Goal: Information Seeking & Learning: Check status

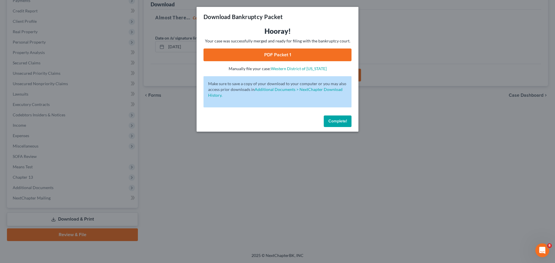
click at [160, 81] on div "Download Bankruptcy Packet Hooray! Your case was successfully merged and ready …" at bounding box center [277, 131] width 555 height 263
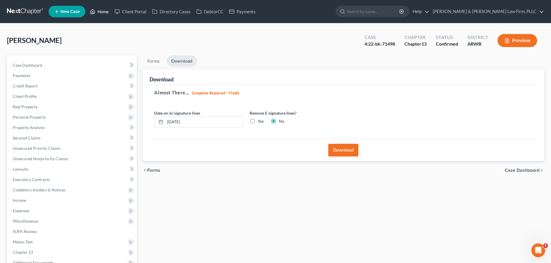
click at [103, 16] on link "Home" at bounding box center [99, 11] width 25 height 10
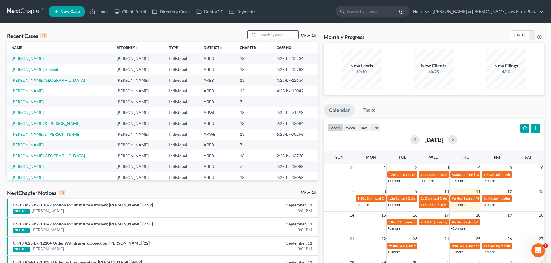
click at [288, 33] on input "search" at bounding box center [278, 35] width 40 height 8
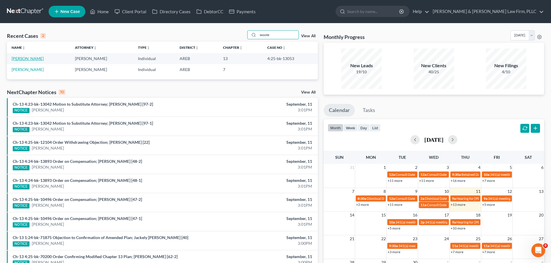
type input "woote"
click at [19, 61] on link "[PERSON_NAME]" at bounding box center [28, 58] width 32 height 5
select select "4"
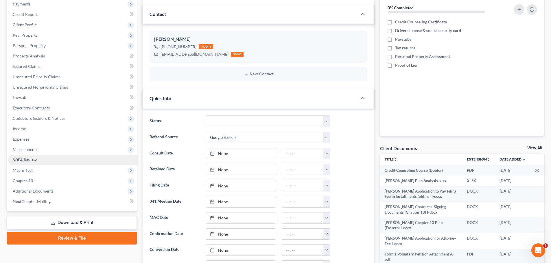
scroll to position [116, 0]
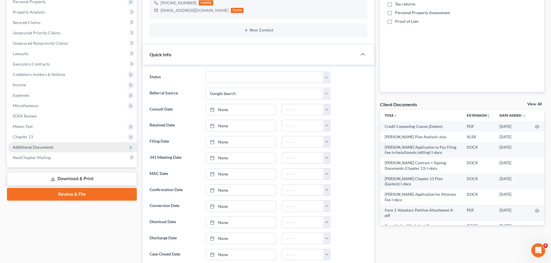
click at [52, 144] on span "Additional Documents" at bounding box center [72, 147] width 129 height 10
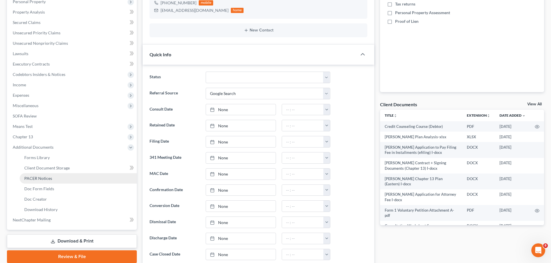
click at [36, 177] on span "PACER Notices" at bounding box center [38, 178] width 28 height 5
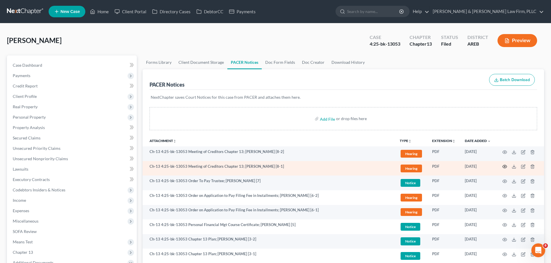
click at [506, 167] on icon "button" at bounding box center [504, 167] width 5 height 5
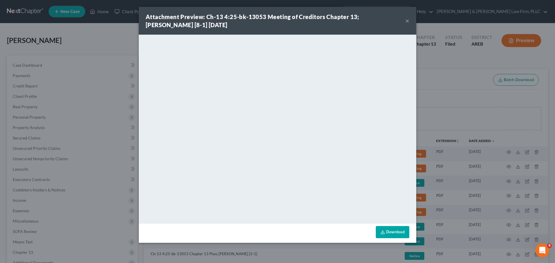
click at [407, 20] on button "×" at bounding box center [407, 20] width 4 height 7
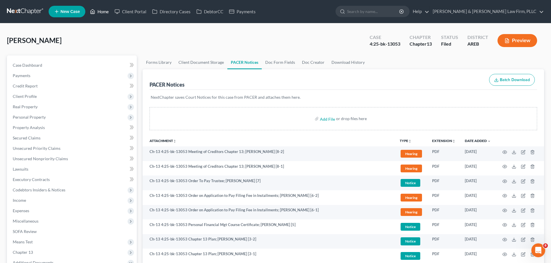
click at [93, 12] on icon at bounding box center [92, 11] width 5 height 7
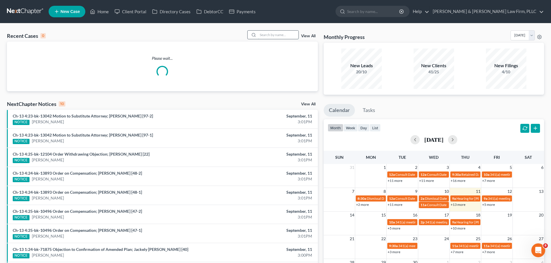
click at [292, 33] on input "search" at bounding box center [278, 35] width 40 height 8
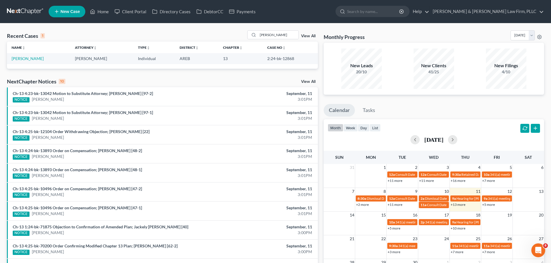
click at [281, 29] on div "Recent Cases 1 [PERSON_NAME] View All Name unfold_more expand_more expand_less …" at bounding box center [275, 173] width 551 height 300
drag, startPoint x: 278, startPoint y: 34, endPoint x: 230, endPoint y: 36, distance: 47.4
click at [230, 36] on div "Recent Cases 1 [PERSON_NAME] View All" at bounding box center [162, 35] width 311 height 11
type input "[PERSON_NAME]"
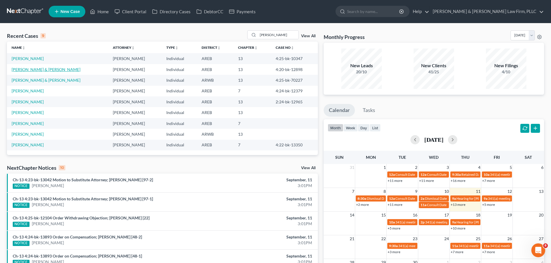
click at [37, 70] on link "[PERSON_NAME] & [PERSON_NAME]" at bounding box center [46, 69] width 69 height 5
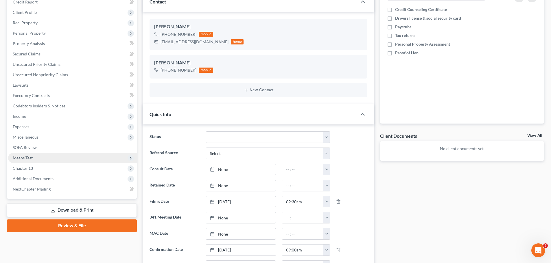
scroll to position [87, 0]
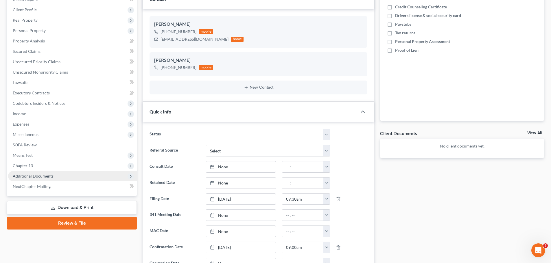
click at [53, 173] on span "Additional Documents" at bounding box center [72, 176] width 129 height 10
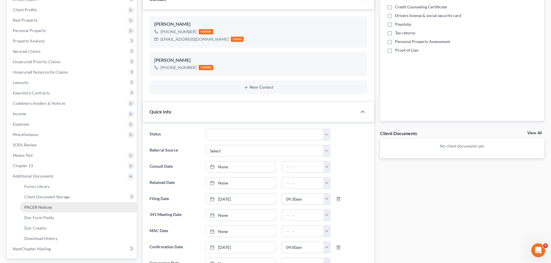
click at [49, 208] on span "PACER Notices" at bounding box center [38, 207] width 28 height 5
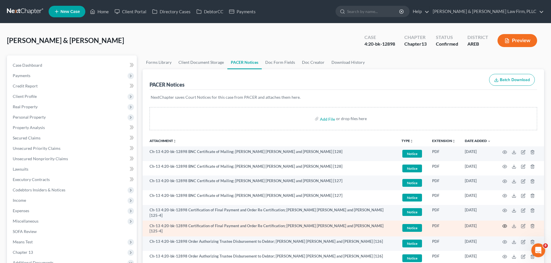
click at [503, 226] on icon "button" at bounding box center [504, 226] width 5 height 5
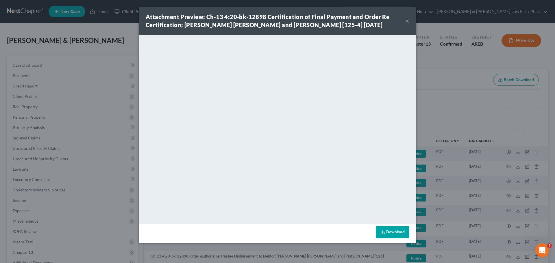
click at [408, 19] on button "×" at bounding box center [407, 20] width 4 height 7
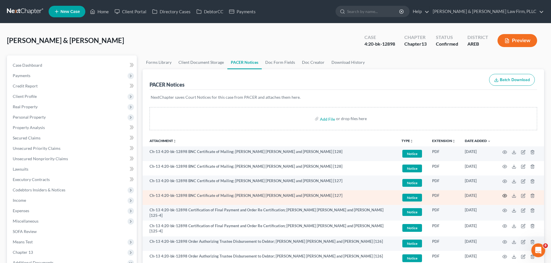
click at [505, 196] on circle "button" at bounding box center [504, 195] width 1 height 1
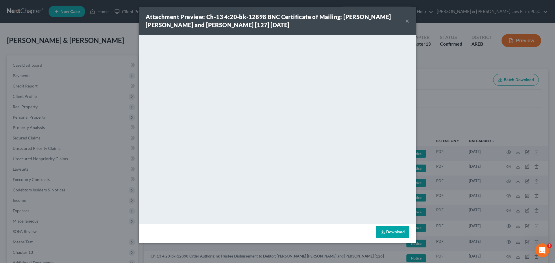
click at [409, 21] on div "Attachment Preview: Ch-13 4:20-bk-12898 BNC Certificate of Mailing; [PERSON_NAM…" at bounding box center [278, 21] width 278 height 28
click at [409, 21] on button "×" at bounding box center [407, 20] width 4 height 7
